Goal: Use online tool/utility: Use online tool/utility

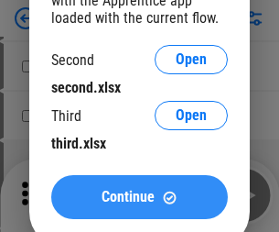
click at [139, 197] on span "Continue" at bounding box center [128, 196] width 53 height 15
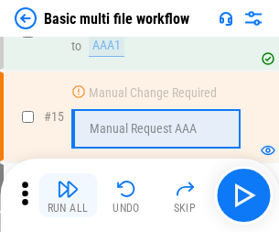
click at [68, 195] on img "button" at bounding box center [68, 189] width 22 height 22
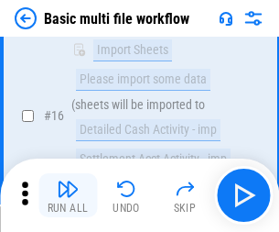
click at [68, 195] on img "button" at bounding box center [68, 189] width 22 height 22
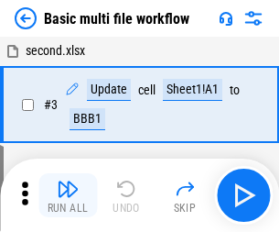
click at [68, 195] on img "button" at bounding box center [68, 189] width 22 height 22
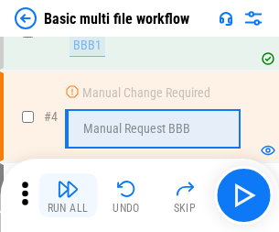
click at [68, 195] on img "button" at bounding box center [68, 189] width 22 height 22
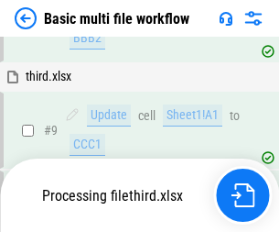
scroll to position [766, 0]
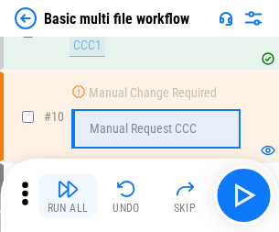
click at [68, 195] on img "button" at bounding box center [68, 189] width 22 height 22
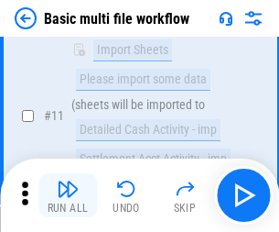
click at [68, 195] on img "button" at bounding box center [68, 189] width 22 height 22
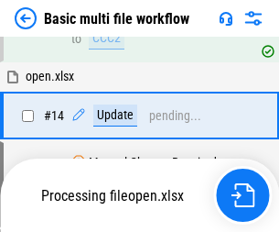
scroll to position [957, 0]
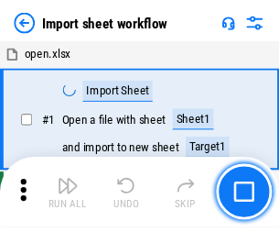
scroll to position [6, 0]
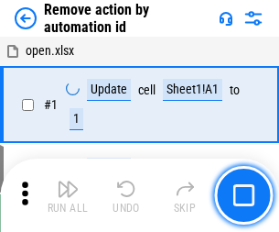
scroll to position [68, 0]
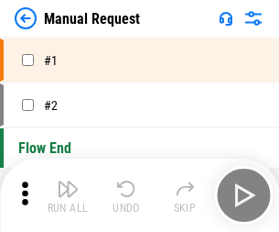
click at [68, 195] on img "button" at bounding box center [68, 189] width 22 height 22
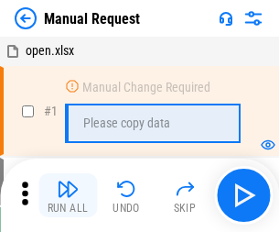
click at [68, 195] on img "button" at bounding box center [68, 189] width 22 height 22
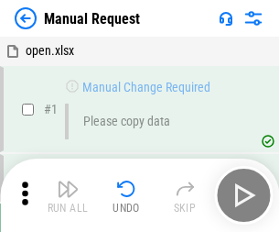
scroll to position [62, 0]
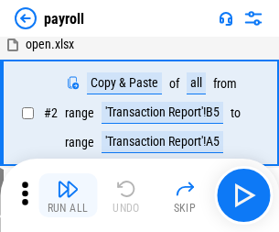
click at [68, 195] on img "button" at bounding box center [68, 189] width 22 height 22
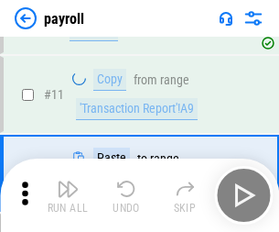
scroll to position [133, 0]
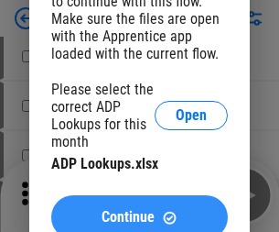
click at [139, 210] on span "Continue" at bounding box center [128, 217] width 53 height 15
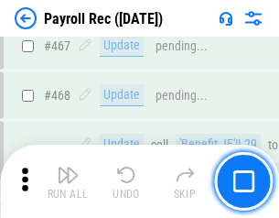
scroll to position [9756, 0]
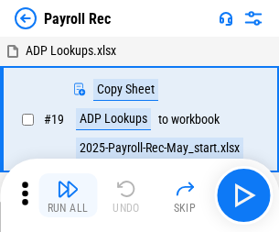
click at [68, 195] on img "button" at bounding box center [68, 189] width 22 height 22
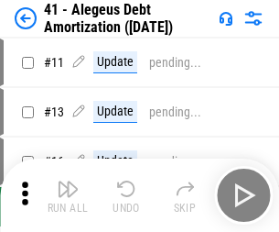
click at [68, 195] on img "button" at bounding box center [68, 189] width 22 height 22
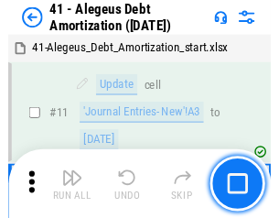
scroll to position [226, 0]
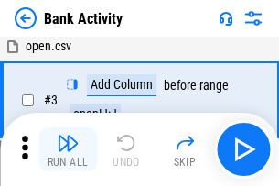
click at [68, 149] on img "button" at bounding box center [68, 143] width 22 height 22
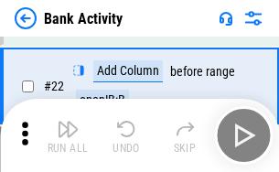
scroll to position [491, 0]
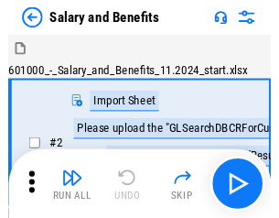
scroll to position [25, 0]
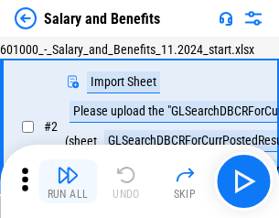
click at [68, 181] on img "button" at bounding box center [68, 175] width 22 height 22
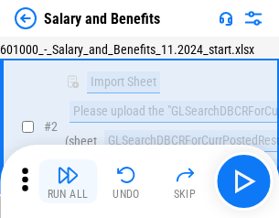
click at [68, 181] on img "button" at bounding box center [68, 175] width 22 height 22
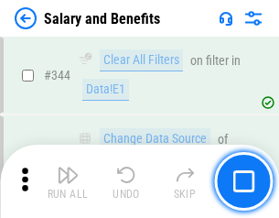
scroll to position [8571, 0]
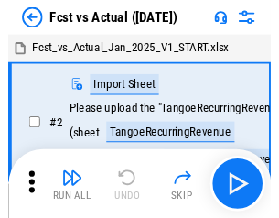
scroll to position [24, 0]
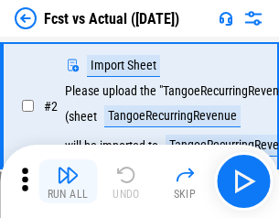
click at [68, 181] on img "button" at bounding box center [68, 175] width 22 height 22
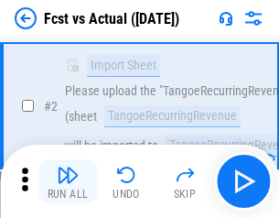
click at [68, 181] on img "button" at bounding box center [68, 175] width 22 height 22
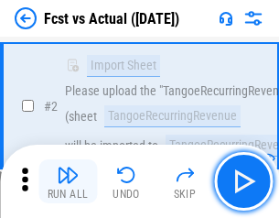
scroll to position [171, 0]
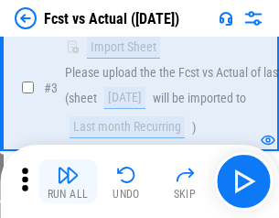
click at [68, 181] on img "button" at bounding box center [68, 175] width 22 height 22
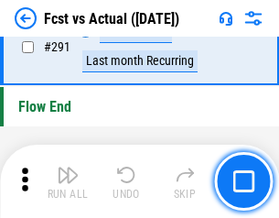
scroll to position [8664, 0]
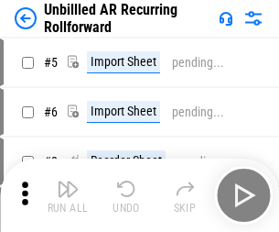
click at [68, 181] on img "button" at bounding box center [68, 189] width 22 height 22
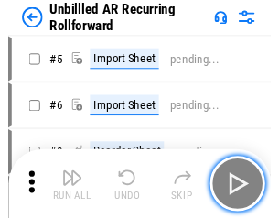
scroll to position [39, 0]
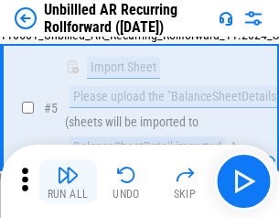
click at [68, 181] on img "button" at bounding box center [68, 175] width 22 height 22
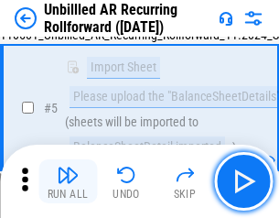
scroll to position [172, 0]
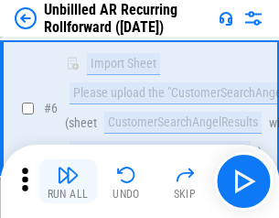
click at [68, 181] on img "button" at bounding box center [68, 175] width 22 height 22
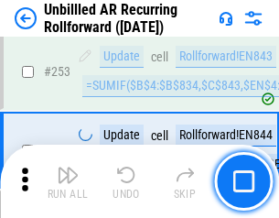
scroll to position [6218, 0]
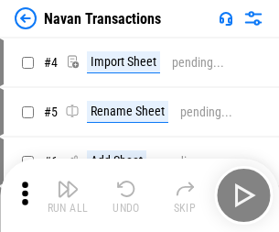
click at [68, 181] on img "button" at bounding box center [68, 189] width 22 height 22
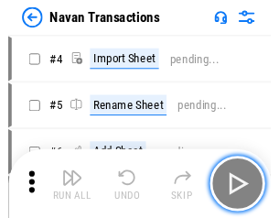
scroll to position [29, 0]
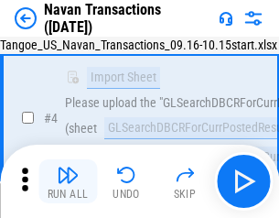
click at [68, 181] on img "button" at bounding box center [68, 175] width 22 height 22
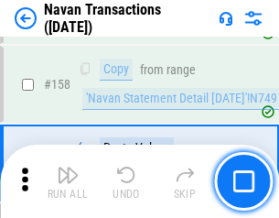
scroll to position [5935, 0]
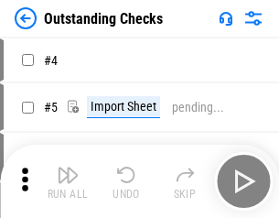
click at [68, 181] on img "button" at bounding box center [68, 175] width 22 height 22
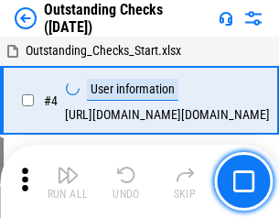
scroll to position [77, 0]
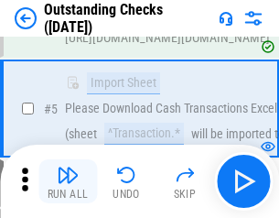
click at [68, 181] on img "button" at bounding box center [68, 175] width 22 height 22
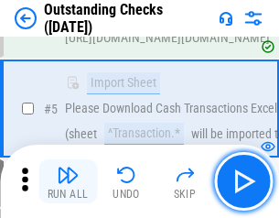
scroll to position [191, 0]
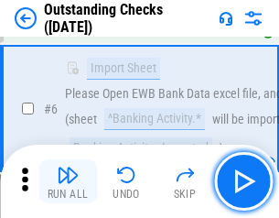
click at [68, 181] on img "button" at bounding box center [68, 175] width 22 height 22
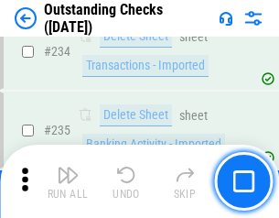
scroll to position [5559, 0]
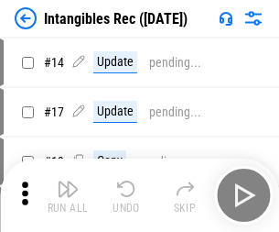
click at [68, 195] on img "button" at bounding box center [68, 189] width 22 height 22
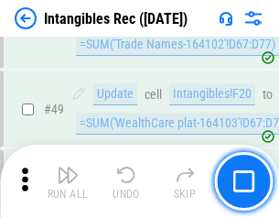
scroll to position [713, 0]
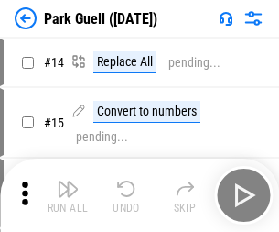
click at [68, 181] on img "button" at bounding box center [68, 189] width 22 height 22
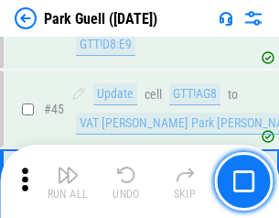
scroll to position [2289, 0]
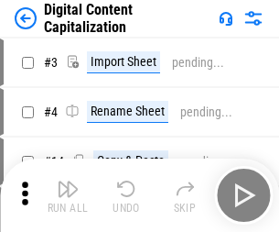
click at [68, 181] on img "button" at bounding box center [68, 189] width 22 height 22
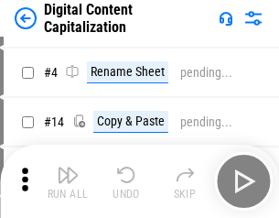
click at [68, 181] on img "button" at bounding box center [68, 175] width 22 height 22
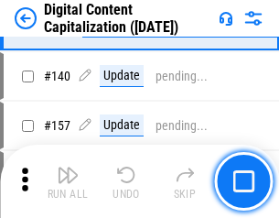
scroll to position [1928, 0]
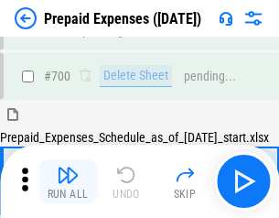
click at [68, 181] on img "button" at bounding box center [68, 175] width 22 height 22
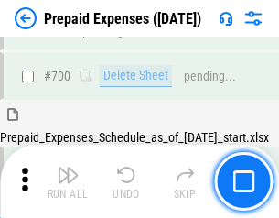
scroll to position [4925, 0]
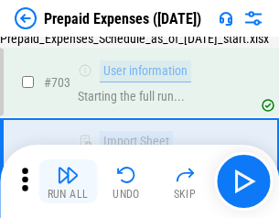
click at [68, 181] on img "button" at bounding box center [68, 175] width 22 height 22
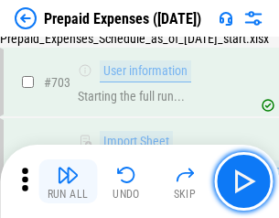
scroll to position [5033, 0]
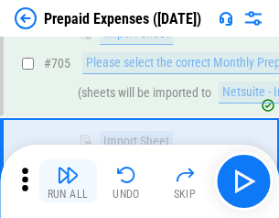
click at [68, 181] on img "button" at bounding box center [68, 175] width 22 height 22
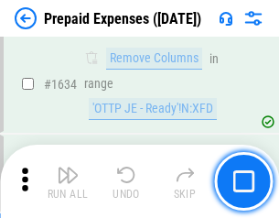
scroll to position [17823, 0]
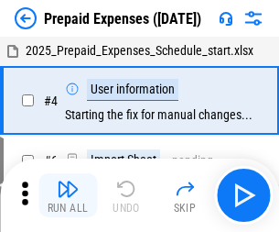
click at [68, 195] on img "button" at bounding box center [68, 189] width 22 height 22
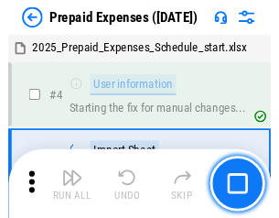
scroll to position [81, 0]
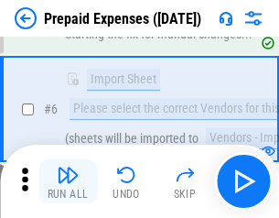
click at [68, 181] on img "button" at bounding box center [68, 175] width 22 height 22
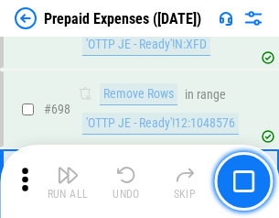
scroll to position [6374, 0]
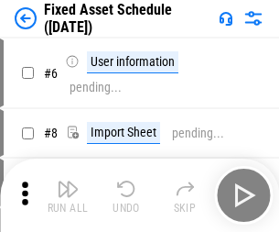
click at [68, 195] on img "button" at bounding box center [68, 189] width 22 height 22
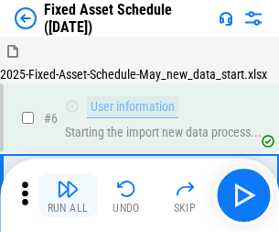
click at [68, 181] on img "button" at bounding box center [68, 189] width 22 height 22
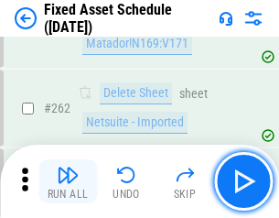
scroll to position [5834, 0]
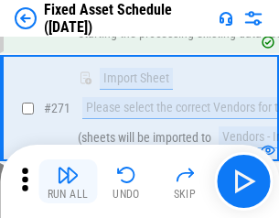
click at [68, 181] on img "button" at bounding box center [68, 175] width 22 height 22
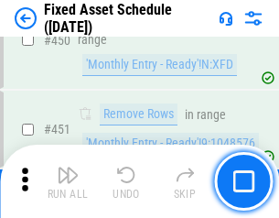
scroll to position [8183, 0]
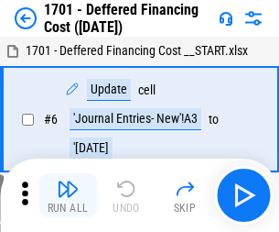
click at [68, 195] on img "button" at bounding box center [68, 189] width 22 height 22
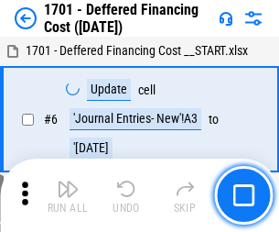
scroll to position [220, 0]
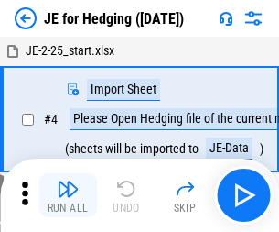
click at [68, 181] on img "button" at bounding box center [68, 189] width 22 height 22
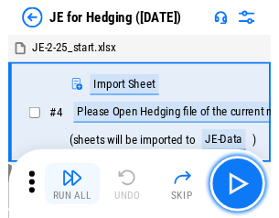
scroll to position [3, 0]
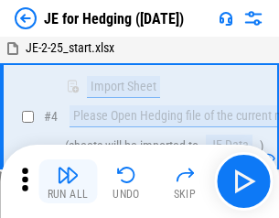
click at [68, 181] on img "button" at bounding box center [68, 175] width 22 height 22
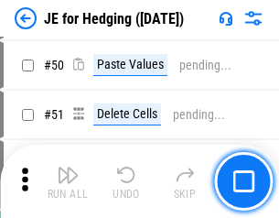
scroll to position [1185, 0]
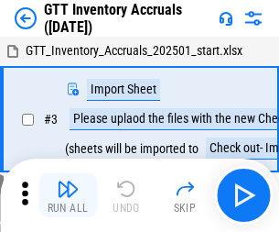
click at [68, 181] on img "button" at bounding box center [68, 189] width 22 height 22
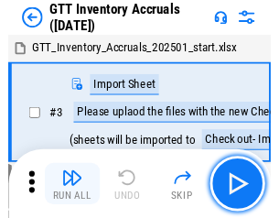
scroll to position [3, 0]
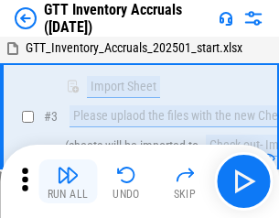
click at [68, 181] on img "button" at bounding box center [68, 175] width 22 height 22
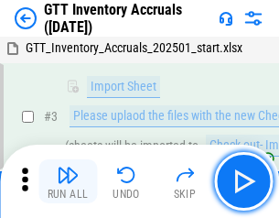
scroll to position [118, 0]
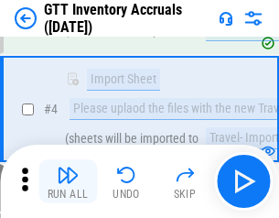
click at [68, 181] on img "button" at bounding box center [68, 175] width 22 height 22
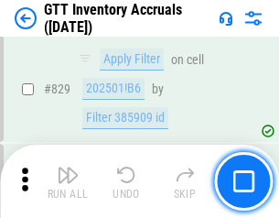
scroll to position [13895, 0]
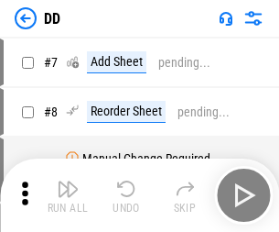
click at [68, 195] on img "button" at bounding box center [68, 189] width 22 height 22
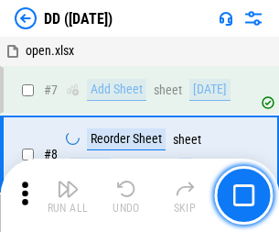
scroll to position [177, 0]
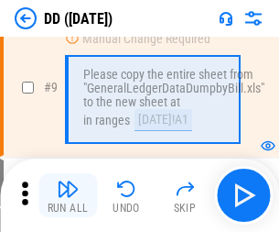
click at [68, 195] on img "button" at bounding box center [68, 189] width 22 height 22
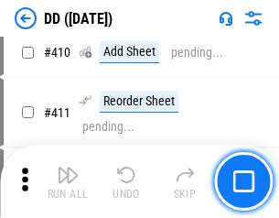
scroll to position [8190, 0]
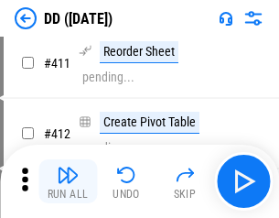
click at [68, 181] on img "button" at bounding box center [68, 175] width 22 height 22
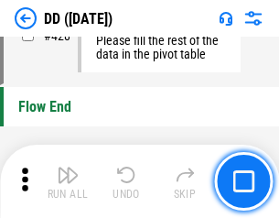
scroll to position [8762, 0]
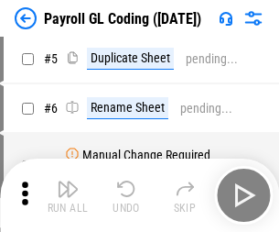
click at [68, 195] on img "button" at bounding box center [68, 189] width 22 height 22
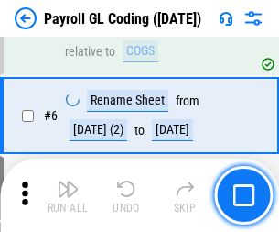
scroll to position [220, 0]
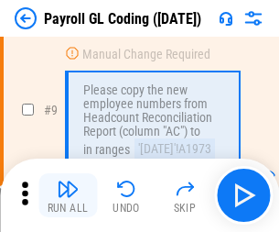
click at [68, 195] on img "button" at bounding box center [68, 189] width 22 height 22
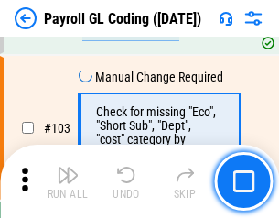
scroll to position [4295, 0]
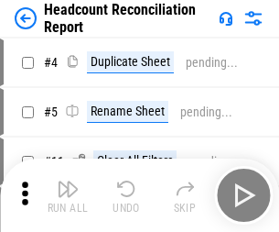
click at [68, 195] on img "button" at bounding box center [68, 189] width 22 height 22
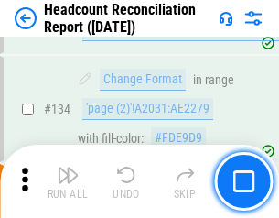
scroll to position [2200, 0]
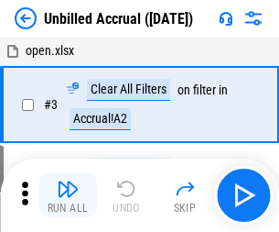
click at [68, 195] on img "button" at bounding box center [68, 189] width 22 height 22
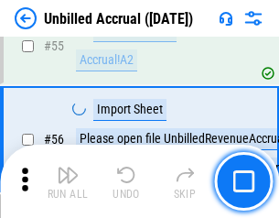
scroll to position [1911, 0]
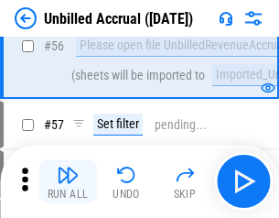
click at [68, 181] on img "button" at bounding box center [68, 175] width 22 height 22
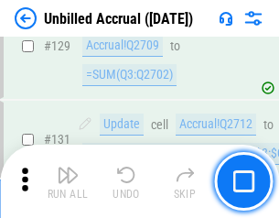
scroll to position [5453, 0]
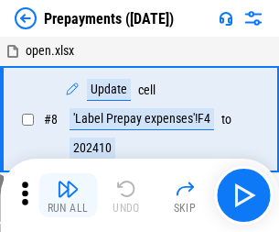
click at [68, 195] on img "button" at bounding box center [68, 189] width 22 height 22
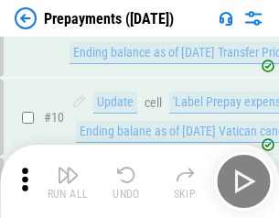
scroll to position [114, 0]
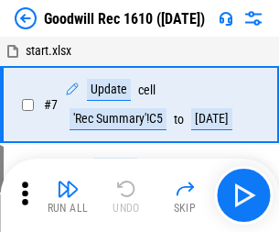
scroll to position [313, 0]
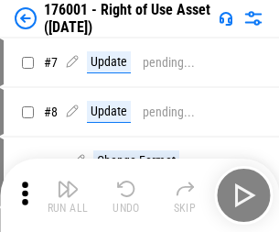
click at [68, 195] on img "button" at bounding box center [68, 189] width 22 height 22
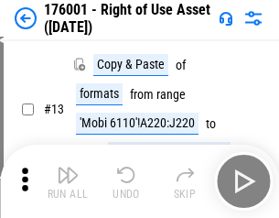
scroll to position [118, 0]
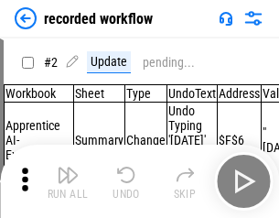
click at [68, 181] on img "button" at bounding box center [68, 175] width 22 height 22
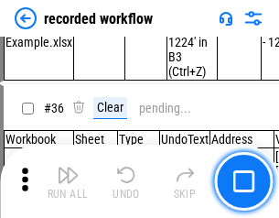
scroll to position [5722, 0]
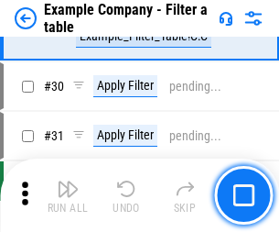
scroll to position [1675, 0]
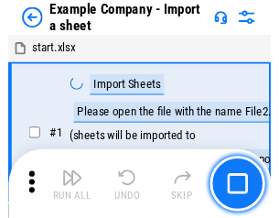
scroll to position [28, 0]
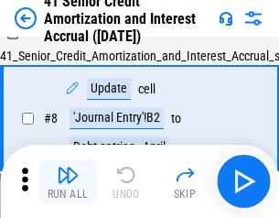
click at [68, 181] on img "button" at bounding box center [68, 175] width 22 height 22
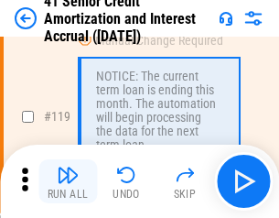
click at [68, 181] on img "button" at bounding box center [68, 175] width 22 height 22
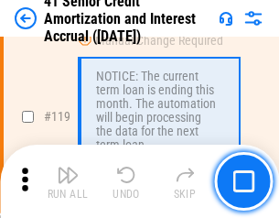
scroll to position [1727, 0]
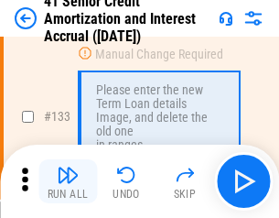
click at [68, 181] on img "button" at bounding box center [68, 175] width 22 height 22
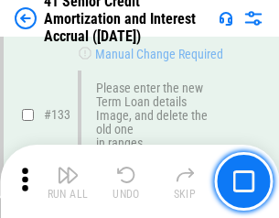
scroll to position [1913, 0]
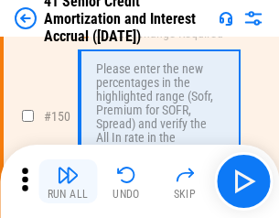
click at [68, 181] on img "button" at bounding box center [68, 175] width 22 height 22
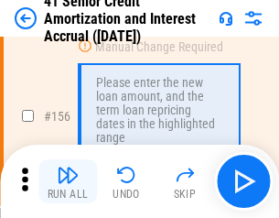
click at [68, 181] on img "button" at bounding box center [68, 175] width 22 height 22
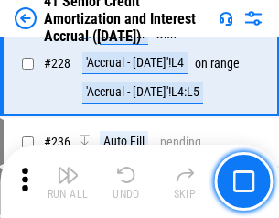
scroll to position [4100, 0]
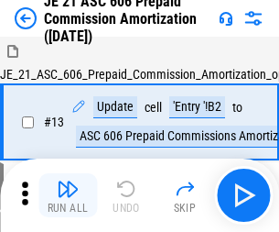
click at [68, 181] on img "button" at bounding box center [68, 189] width 22 height 22
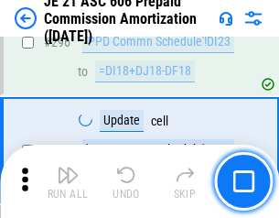
scroll to position [3368, 0]
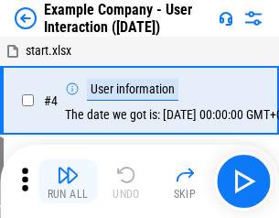
click at [68, 181] on img "button" at bounding box center [68, 175] width 22 height 22
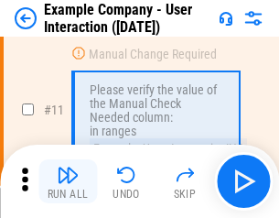
click at [68, 181] on img "button" at bounding box center [68, 175] width 22 height 22
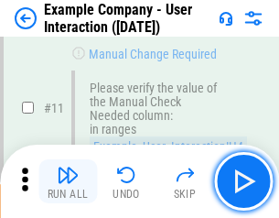
scroll to position [396, 0]
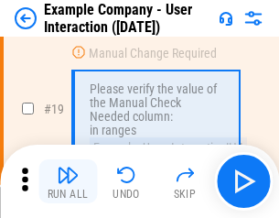
click at [68, 181] on img "button" at bounding box center [68, 175] width 22 height 22
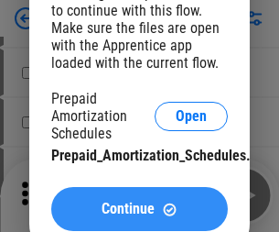
click at [139, 201] on span "Continue" at bounding box center [128, 208] width 53 height 15
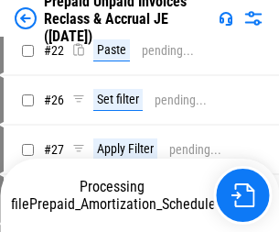
scroll to position [259, 0]
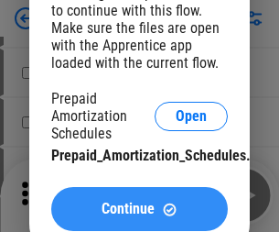
click at [139, 209] on span "Continue" at bounding box center [128, 208] width 53 height 15
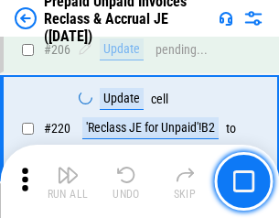
scroll to position [2373, 0]
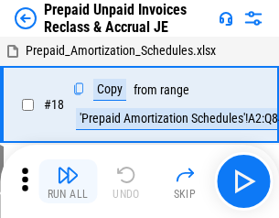
click at [68, 181] on img "button" at bounding box center [68, 175] width 22 height 22
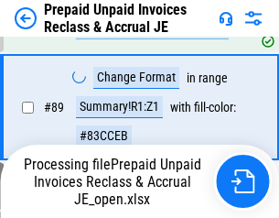
scroll to position [1494, 0]
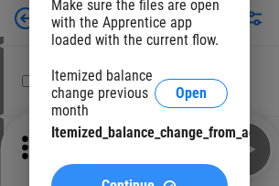
click at [139, 178] on span "Continue" at bounding box center [128, 185] width 53 height 15
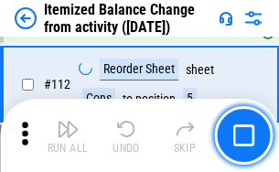
scroll to position [3062, 0]
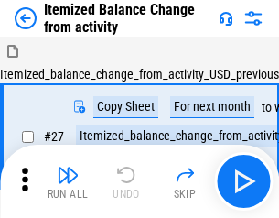
scroll to position [28, 0]
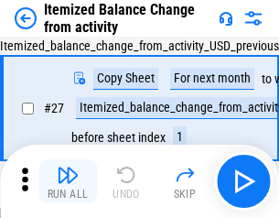
click at [68, 181] on img "button" at bounding box center [68, 175] width 22 height 22
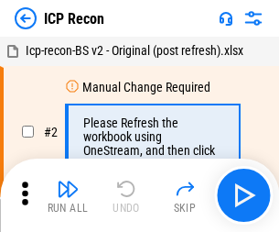
scroll to position [8, 0]
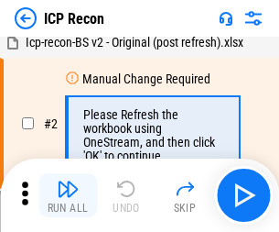
click at [68, 195] on img "button" at bounding box center [68, 189] width 22 height 22
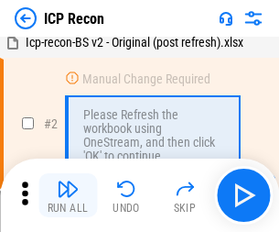
click at [68, 195] on img "button" at bounding box center [68, 189] width 22 height 22
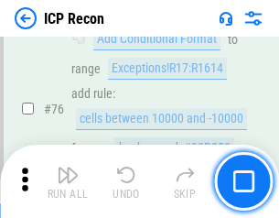
scroll to position [1645, 0]
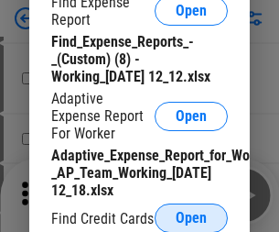
click at [191, 217] on span "Open" at bounding box center [191, 218] width 31 height 15
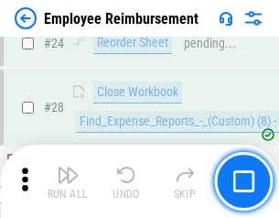
scroll to position [856, 0]
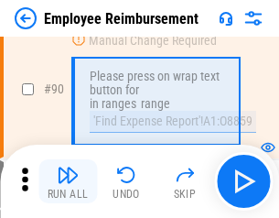
click at [68, 181] on img "button" at bounding box center [68, 175] width 22 height 22
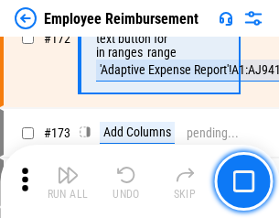
click at [68, 181] on img "button" at bounding box center [68, 175] width 22 height 22
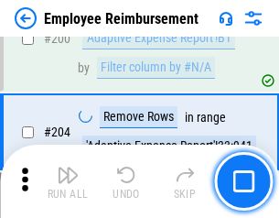
scroll to position [4632, 0]
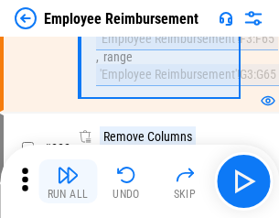
click at [68, 181] on img "button" at bounding box center [68, 175] width 22 height 22
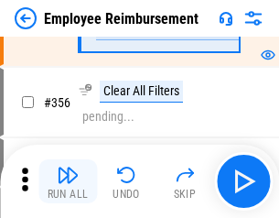
click at [68, 181] on img "button" at bounding box center [68, 175] width 22 height 22
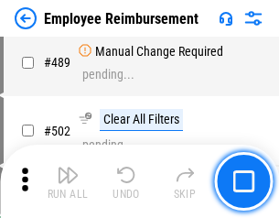
scroll to position [11635, 0]
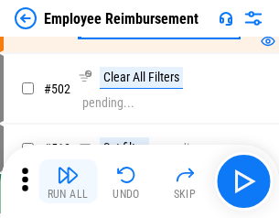
click at [68, 181] on img "button" at bounding box center [68, 175] width 22 height 22
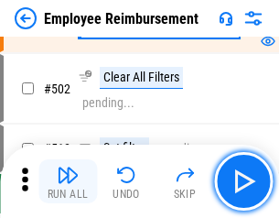
click at [68, 181] on img "button" at bounding box center [68, 175] width 22 height 22
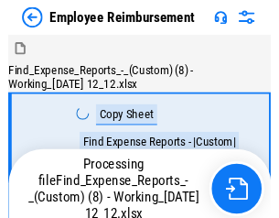
scroll to position [62, 0]
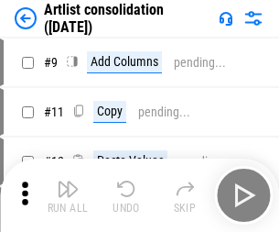
click at [68, 195] on img "button" at bounding box center [68, 189] width 22 height 22
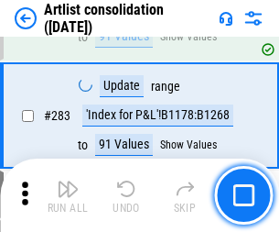
scroll to position [7571, 0]
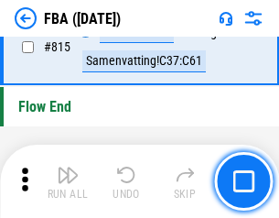
scroll to position [16387, 0]
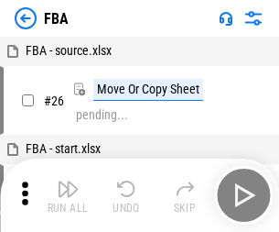
scroll to position [18, 0]
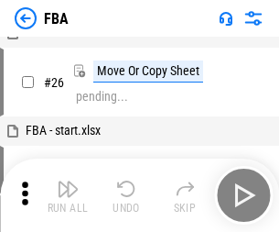
click at [68, 195] on img "button" at bounding box center [68, 189] width 22 height 22
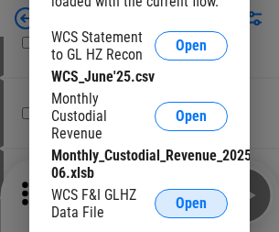
click at [191, 203] on span "Open" at bounding box center [191, 203] width 31 height 15
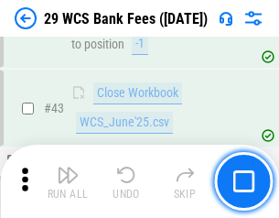
scroll to position [748, 0]
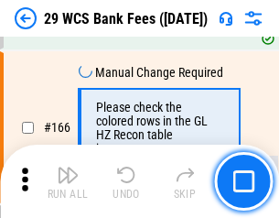
click at [68, 181] on img "button" at bounding box center [68, 175] width 22 height 22
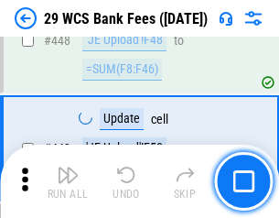
scroll to position [8864, 0]
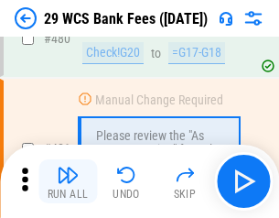
click at [68, 181] on img "button" at bounding box center [68, 175] width 22 height 22
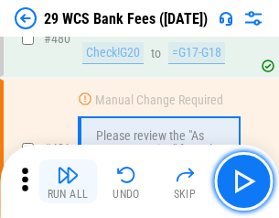
scroll to position [9439, 0]
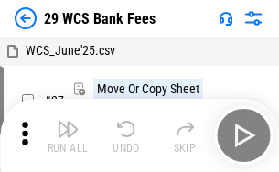
scroll to position [33, 0]
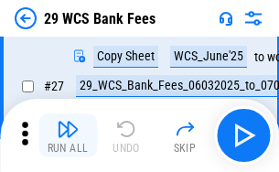
click at [68, 135] on img "button" at bounding box center [68, 129] width 22 height 22
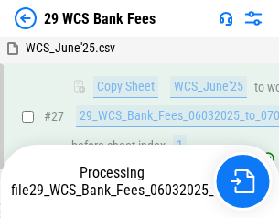
scroll to position [365, 0]
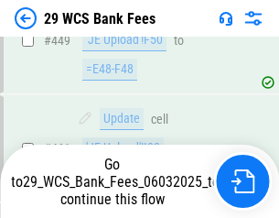
scroll to position [9312, 0]
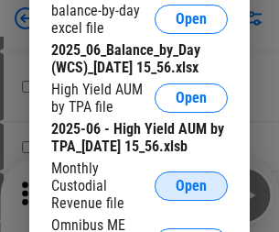
click at [191, 193] on span "Open" at bounding box center [191, 185] width 31 height 15
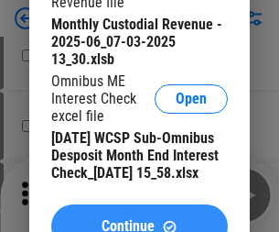
click at [139, 219] on span "Continue" at bounding box center [128, 226] width 53 height 15
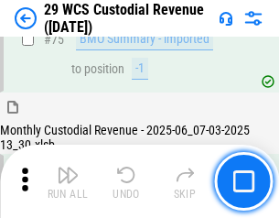
scroll to position [1912, 0]
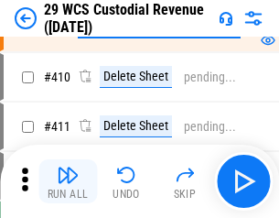
click at [68, 181] on img "button" at bounding box center [68, 175] width 22 height 22
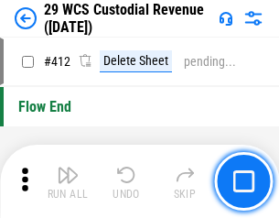
scroll to position [8742, 0]
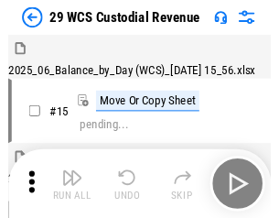
scroll to position [44, 0]
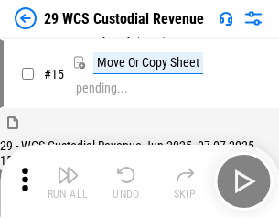
click at [68, 181] on img "button" at bounding box center [68, 175] width 22 height 22
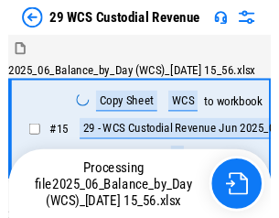
scroll to position [44, 0]
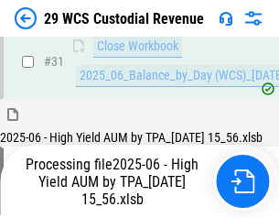
scroll to position [940, 0]
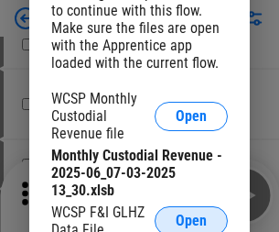
click at [191, 217] on span "Open" at bounding box center [191, 220] width 31 height 15
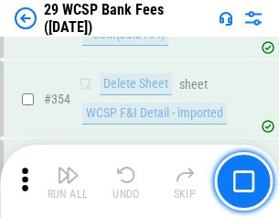
scroll to position [6085, 0]
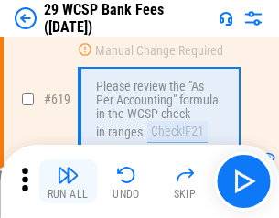
click at [68, 181] on img "button" at bounding box center [68, 175] width 22 height 22
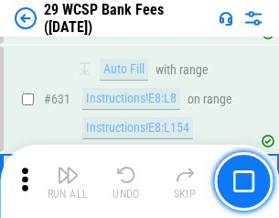
scroll to position [10551, 0]
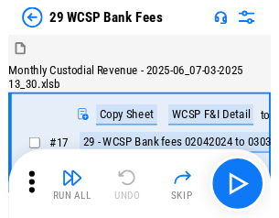
scroll to position [44, 0]
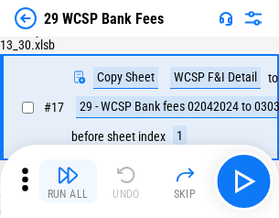
click at [68, 181] on img "button" at bounding box center [68, 175] width 22 height 22
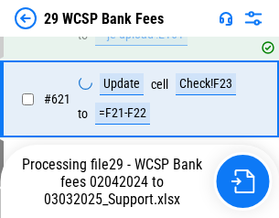
scroll to position [10530, 0]
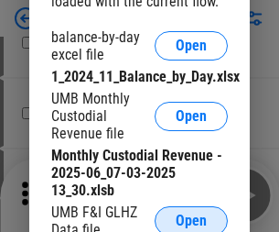
click at [191, 217] on span "Open" at bounding box center [191, 220] width 31 height 15
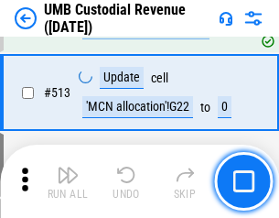
scroll to position [8854, 0]
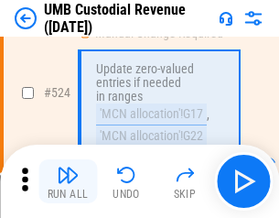
click at [68, 181] on img "button" at bounding box center [68, 175] width 22 height 22
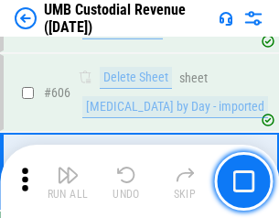
scroll to position [10567, 0]
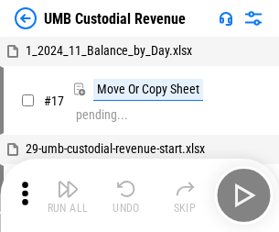
scroll to position [14, 0]
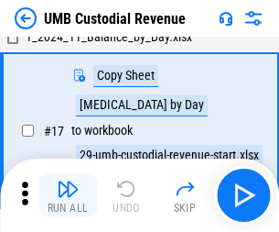
click at [68, 195] on img "button" at bounding box center [68, 189] width 22 height 22
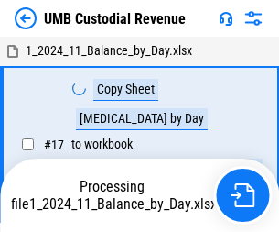
scroll to position [14, 0]
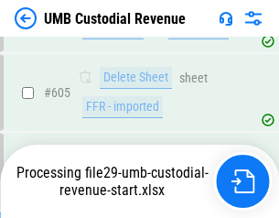
scroll to position [10524, 0]
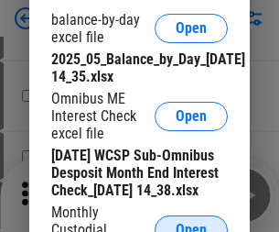
click at [191, 222] on span "Open" at bounding box center [191, 229] width 31 height 15
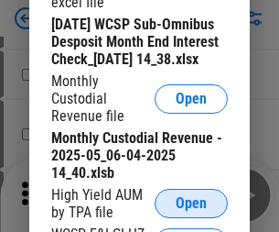
click at [191, 211] on span "Open" at bounding box center [191, 203] width 31 height 15
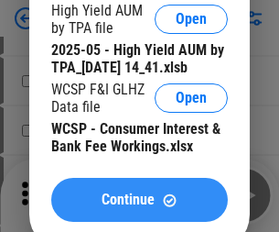
click at [139, 207] on span "Continue" at bounding box center [128, 199] width 53 height 15
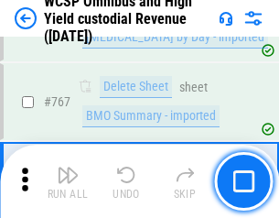
scroll to position [14916, 0]
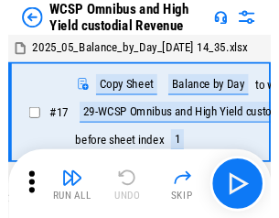
scroll to position [10, 0]
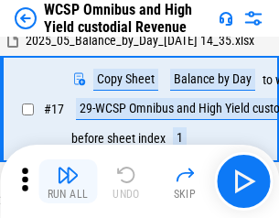
click at [68, 181] on img "button" at bounding box center [68, 175] width 22 height 22
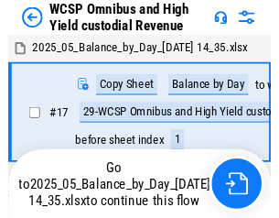
scroll to position [10, 0]
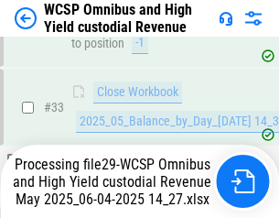
scroll to position [906, 0]
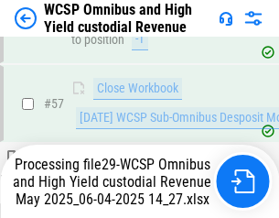
scroll to position [1878, 0]
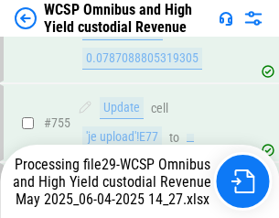
scroll to position [14874, 0]
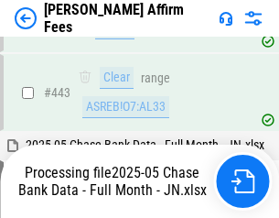
scroll to position [4778, 0]
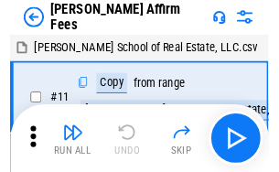
scroll to position [18, 0]
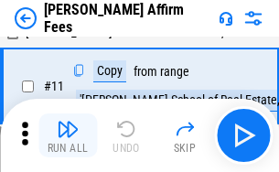
click at [68, 135] on img "button" at bounding box center [68, 129] width 22 height 22
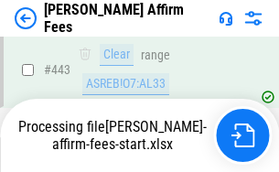
scroll to position [4801, 0]
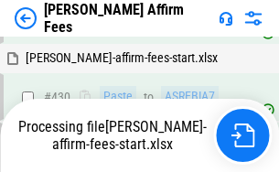
scroll to position [4233, 0]
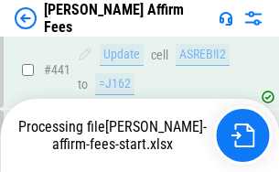
scroll to position [4801, 0]
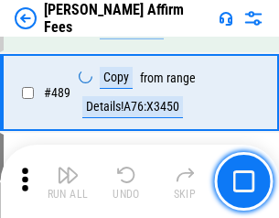
scroll to position [4778, 0]
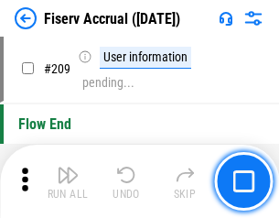
scroll to position [5685, 0]
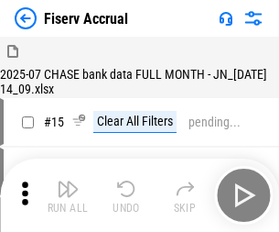
scroll to position [23, 0]
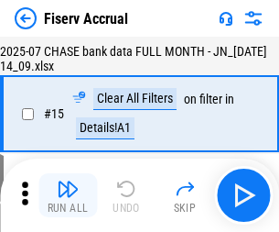
click at [68, 195] on img "button" at bounding box center [68, 189] width 22 height 22
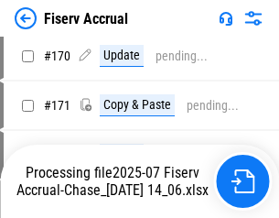
scroll to position [4816, 0]
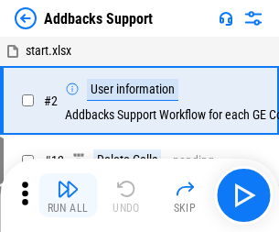
click at [68, 181] on img "button" at bounding box center [68, 189] width 22 height 22
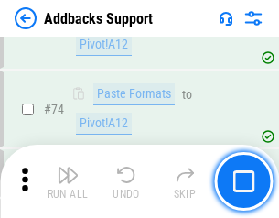
scroll to position [1333, 0]
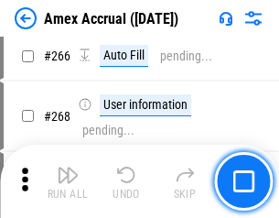
scroll to position [5134, 0]
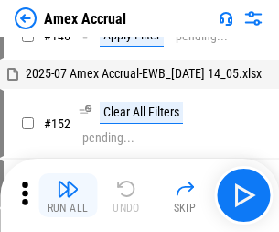
click at [68, 195] on img "button" at bounding box center [68, 189] width 22 height 22
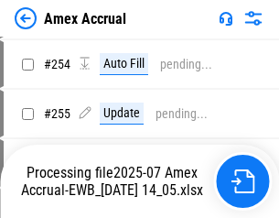
scroll to position [5340, 0]
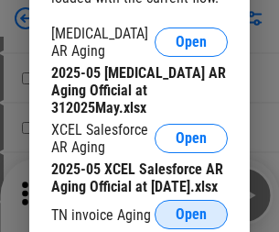
click at [191, 209] on span "Open" at bounding box center [191, 214] width 31 height 15
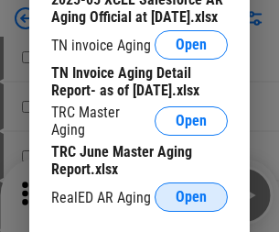
click at [191, 191] on span "Open" at bounding box center [191, 196] width 31 height 15
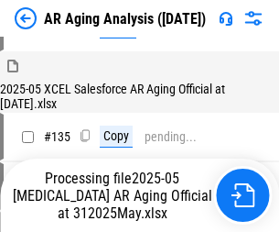
scroll to position [697, 0]
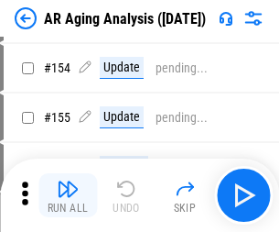
click at [68, 195] on img "button" at bounding box center [68, 189] width 22 height 22
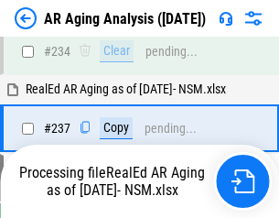
scroll to position [2838, 0]
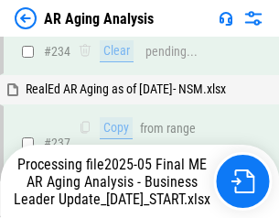
scroll to position [2892, 0]
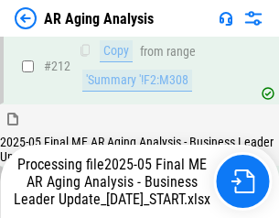
scroll to position [2816, 0]
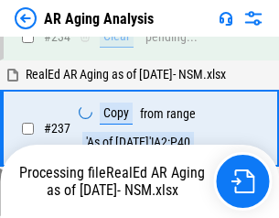
scroll to position [2892, 0]
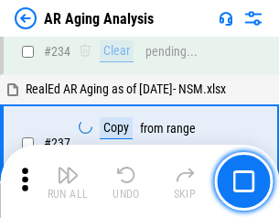
scroll to position [2816, 0]
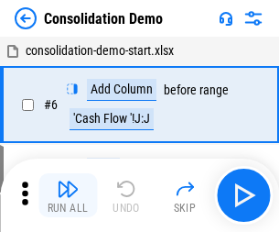
click at [68, 195] on img "button" at bounding box center [68, 189] width 22 height 22
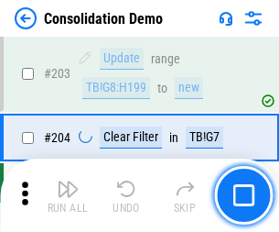
scroll to position [5740, 0]
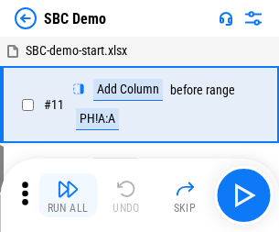
click at [68, 195] on img "button" at bounding box center [68, 189] width 22 height 22
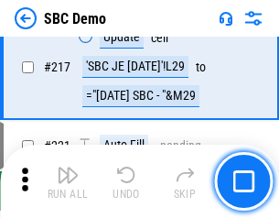
scroll to position [4519, 0]
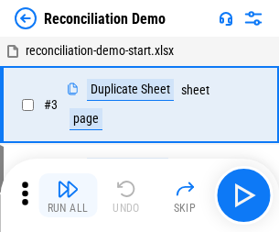
click at [68, 195] on img "button" at bounding box center [68, 189] width 22 height 22
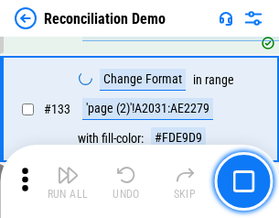
scroll to position [2174, 0]
